Goal: Information Seeking & Learning: Learn about a topic

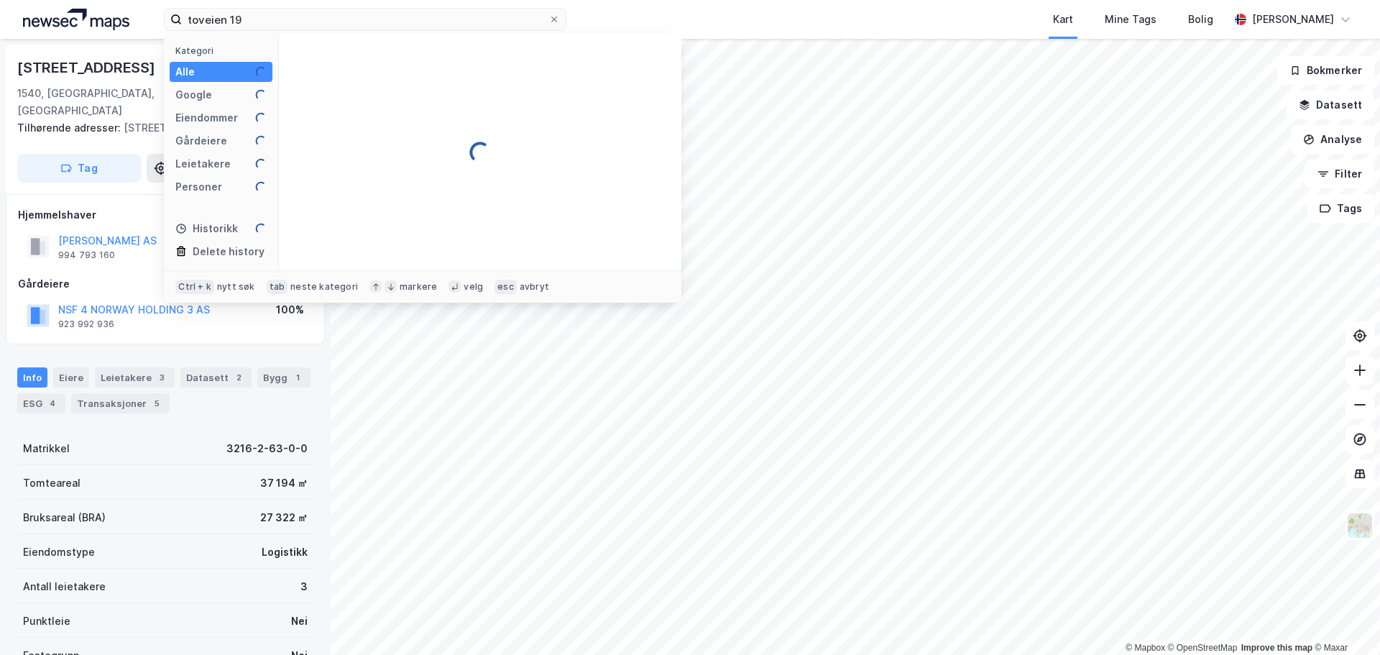
type input "toveien 19"
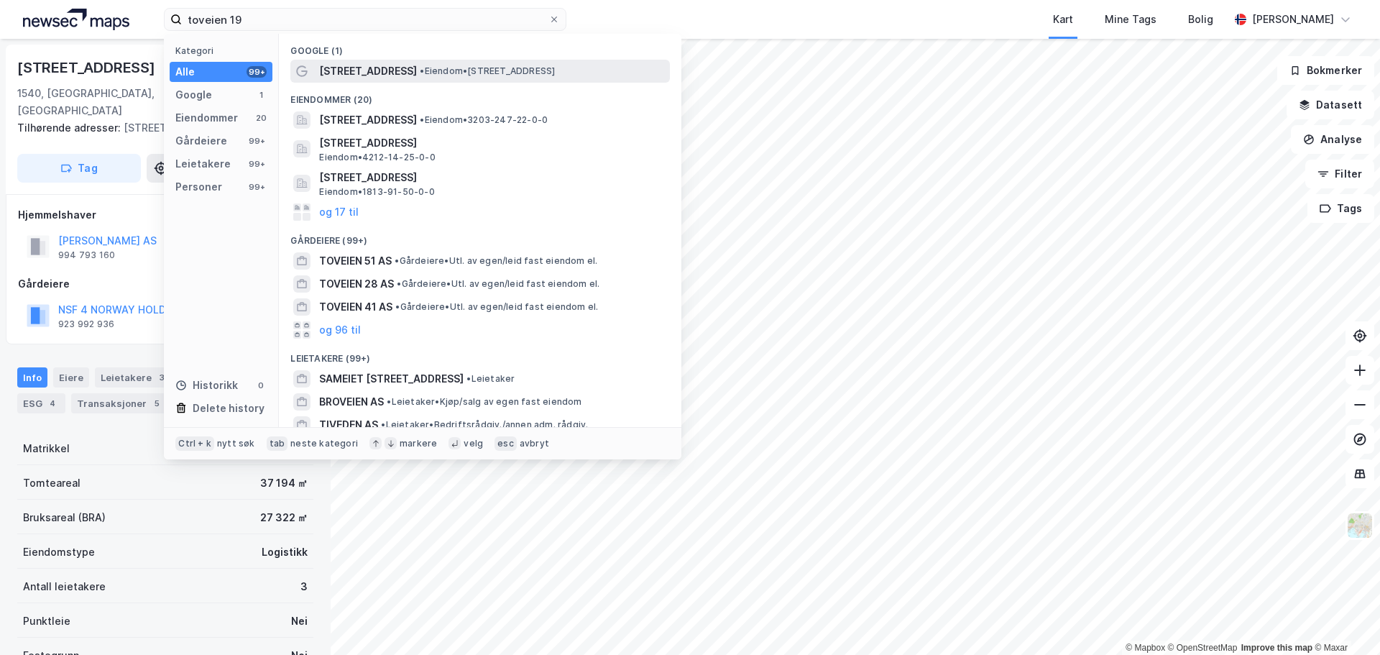
click at [373, 73] on div "[STREET_ADDRESS] • Eiendom • [STREET_ADDRESS]" at bounding box center [493, 71] width 348 height 17
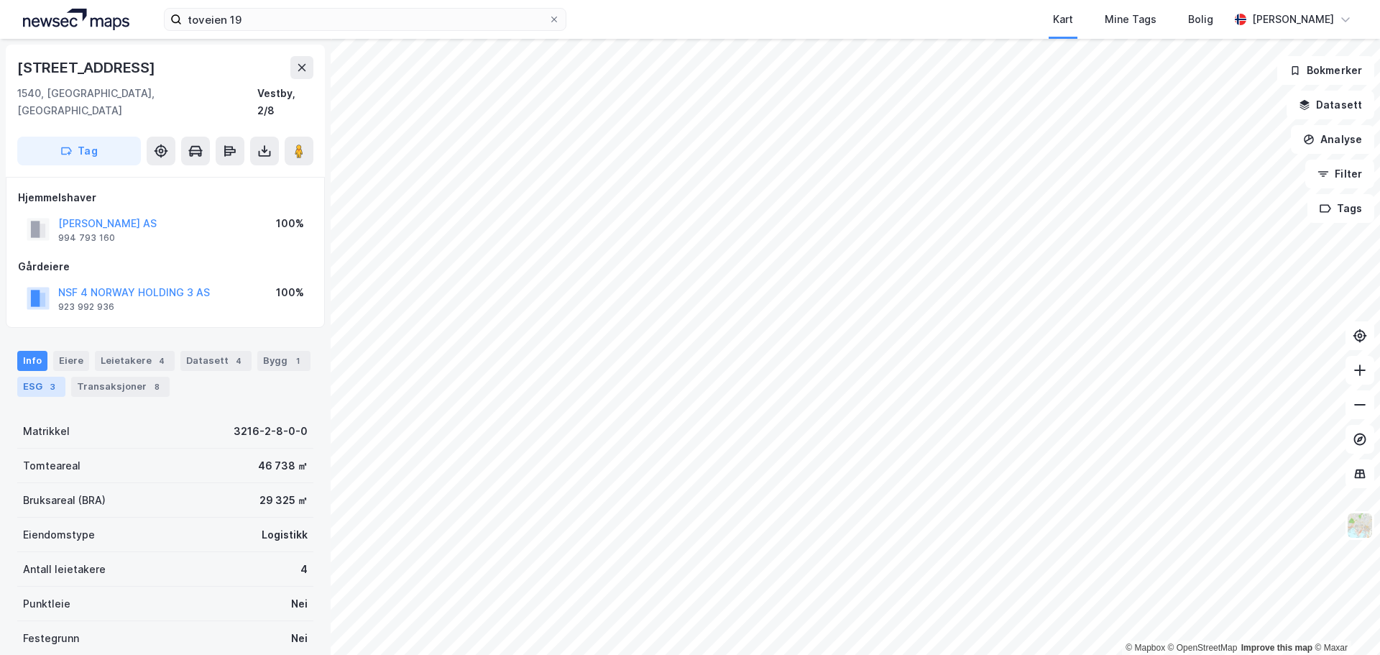
click at [32, 377] on div "ESG 3" at bounding box center [41, 387] width 48 height 20
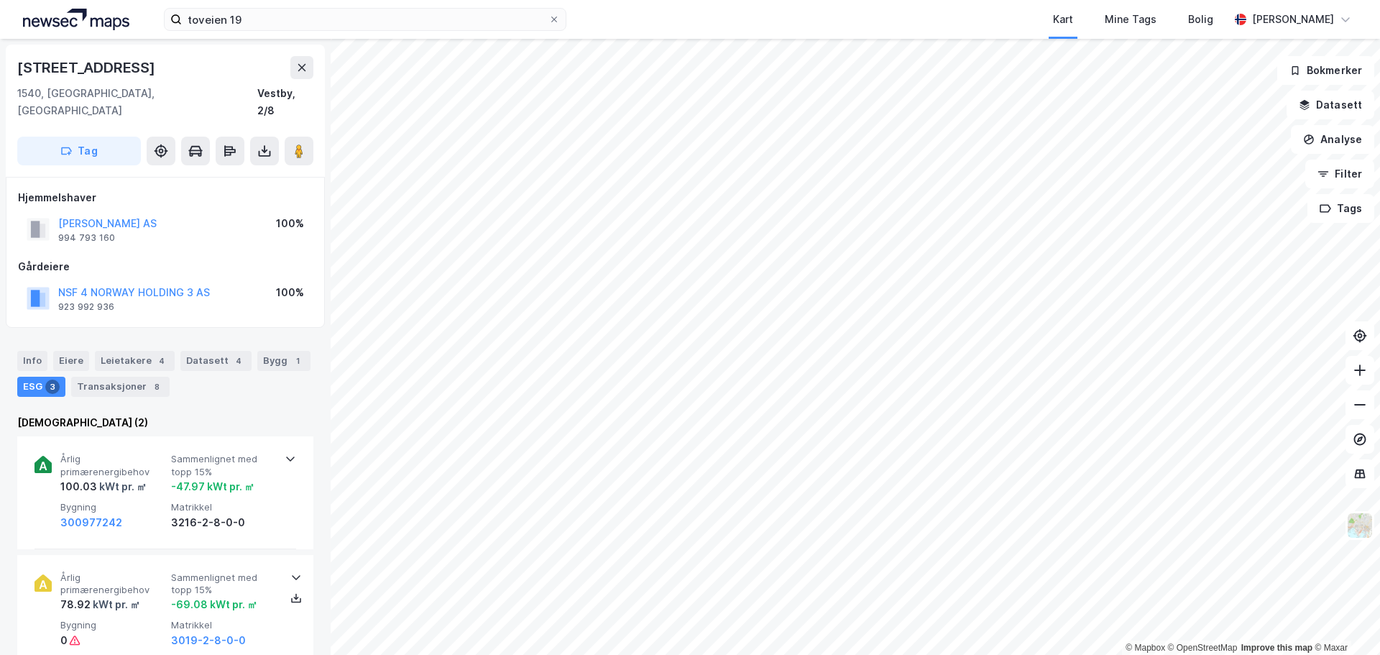
scroll to position [262, 0]
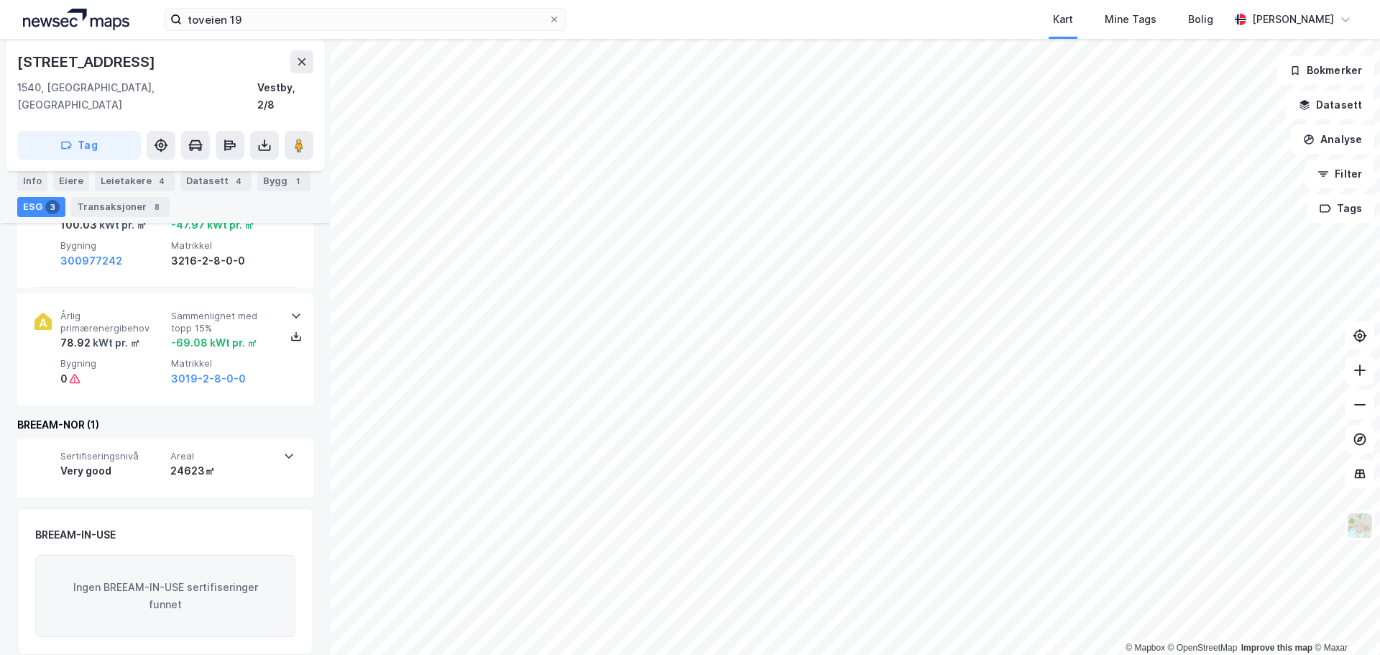
click at [106, 526] on div "BREEAM-IN-USE" at bounding box center [75, 534] width 81 height 17
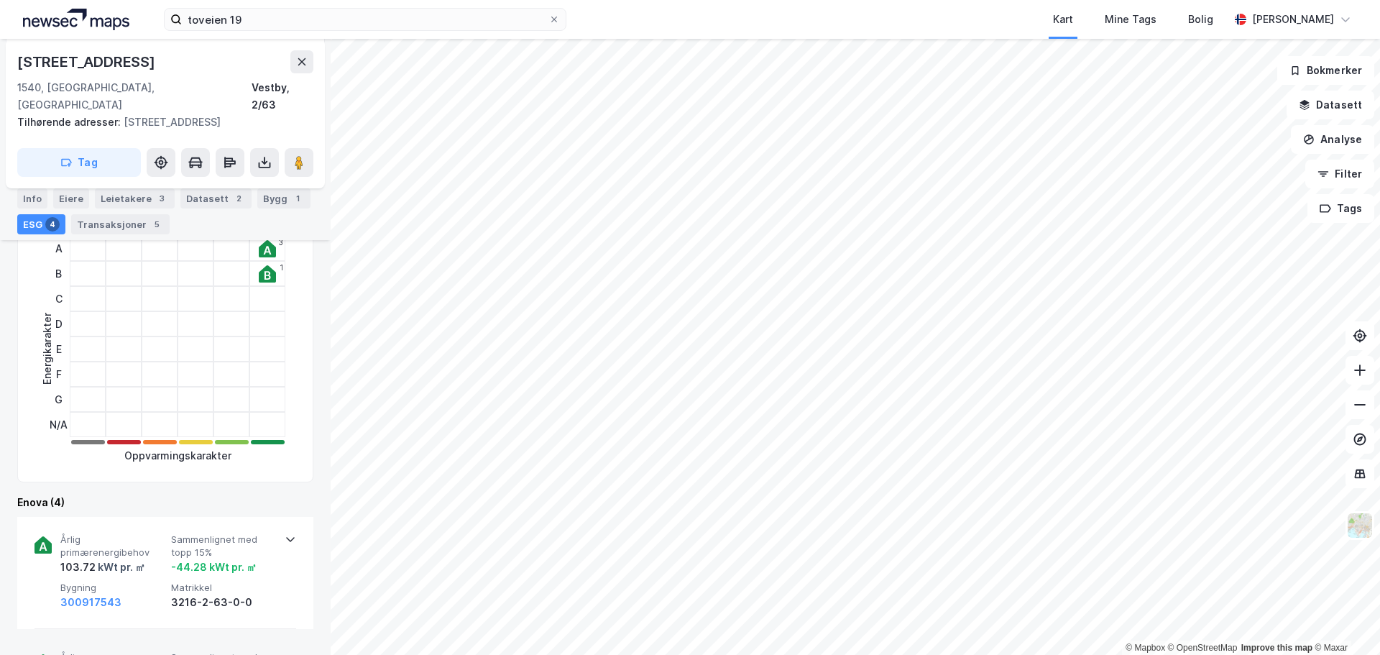
scroll to position [405, 0]
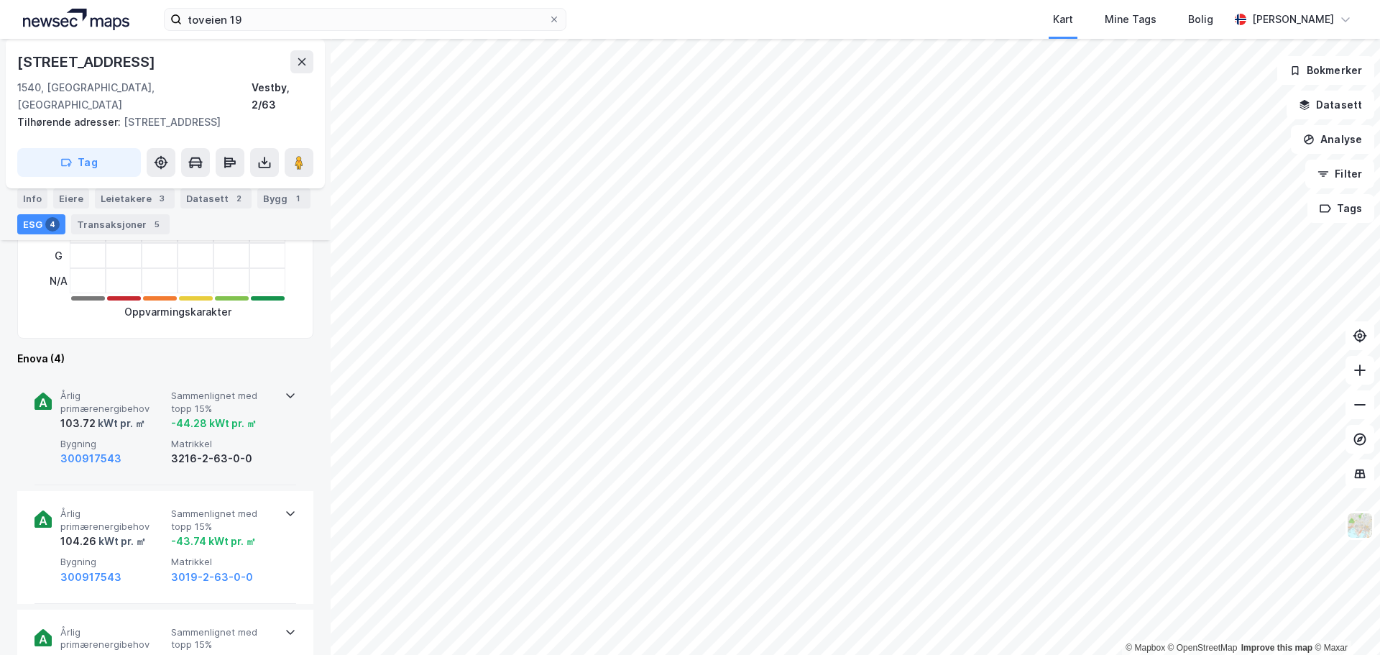
drag, startPoint x: 65, startPoint y: 359, endPoint x: 43, endPoint y: 359, distance: 22.3
click at [64, 373] on div "Årlig primærenergibehov 103.72 kWt pr. ㎡ Sammenlignet med topp 15% -44.28 kWt p…" at bounding box center [166, 429] width 262 height 112
